Goal: Task Accomplishment & Management: Use online tool/utility

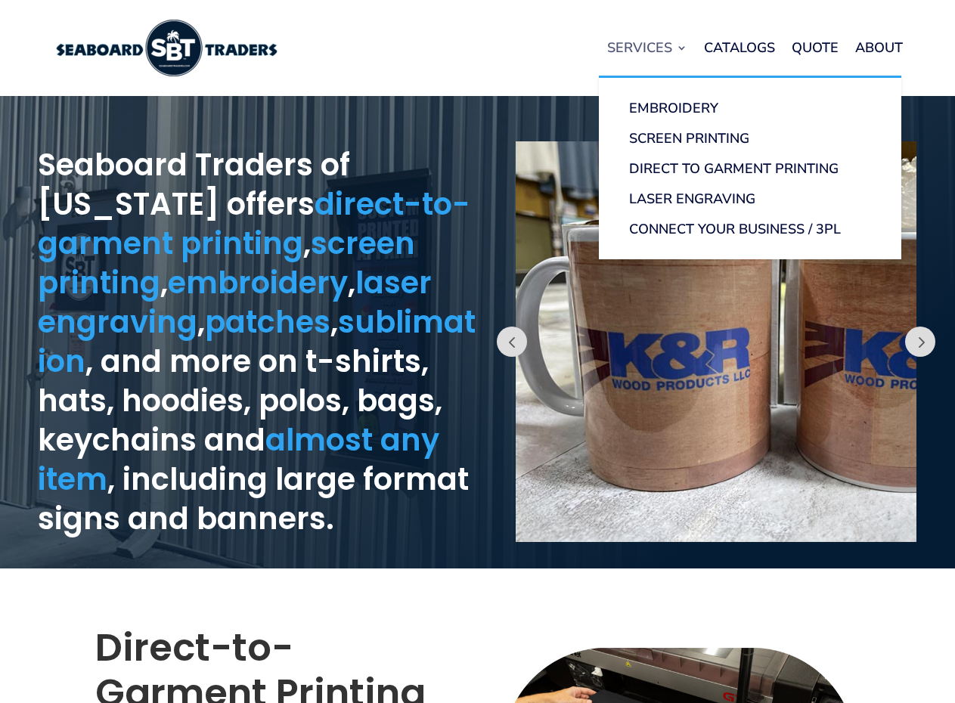
click at [675, 60] on link "Services" at bounding box center [647, 47] width 80 height 57
click at [677, 129] on link "Screen Printing" at bounding box center [750, 138] width 272 height 30
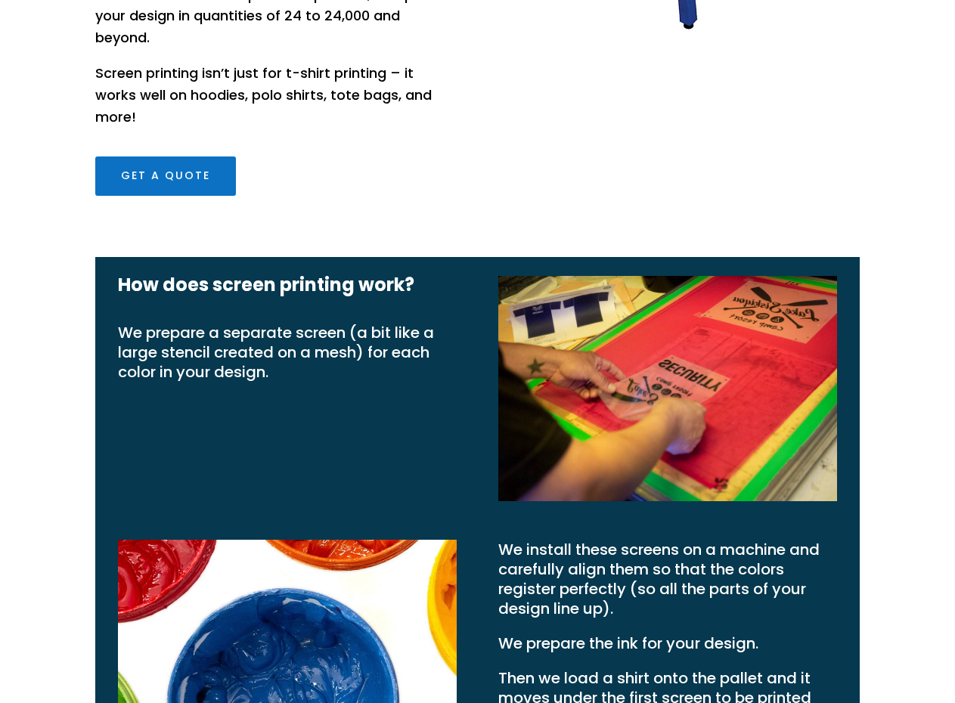
scroll to position [439, 0]
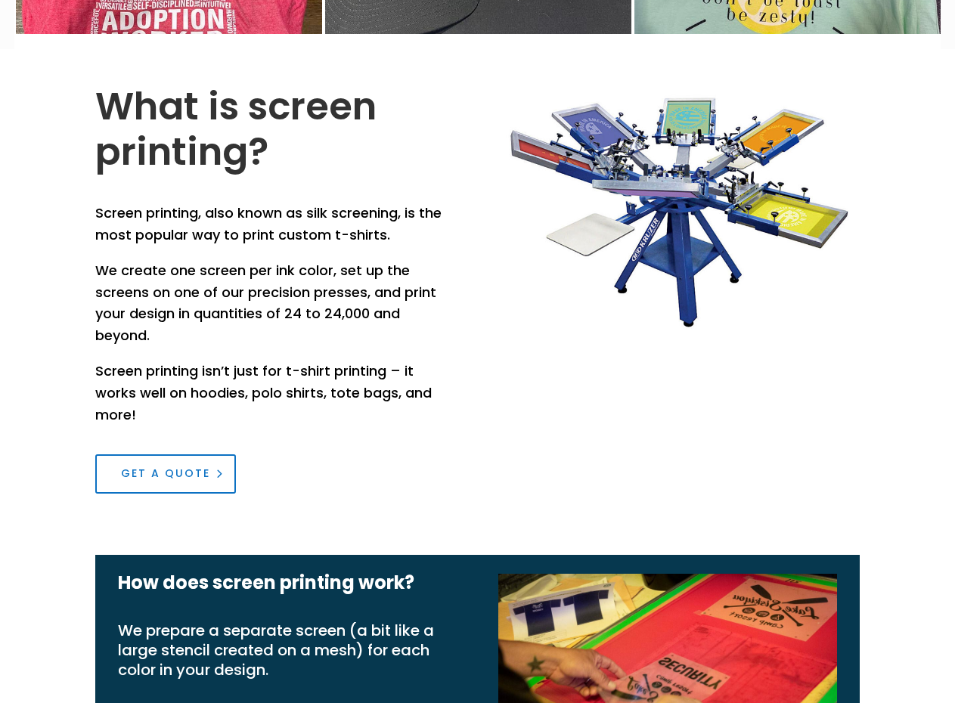
click at [148, 455] on link "Get a Quote" at bounding box center [165, 474] width 141 height 39
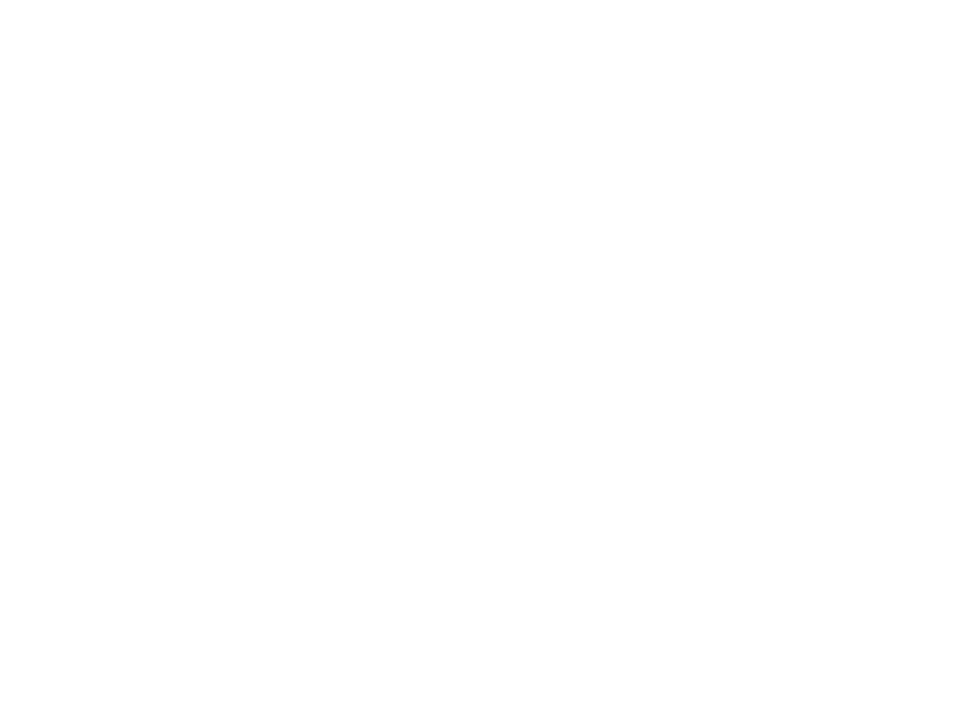
scroll to position [1588, 0]
